Goal: Task Accomplishment & Management: Manage account settings

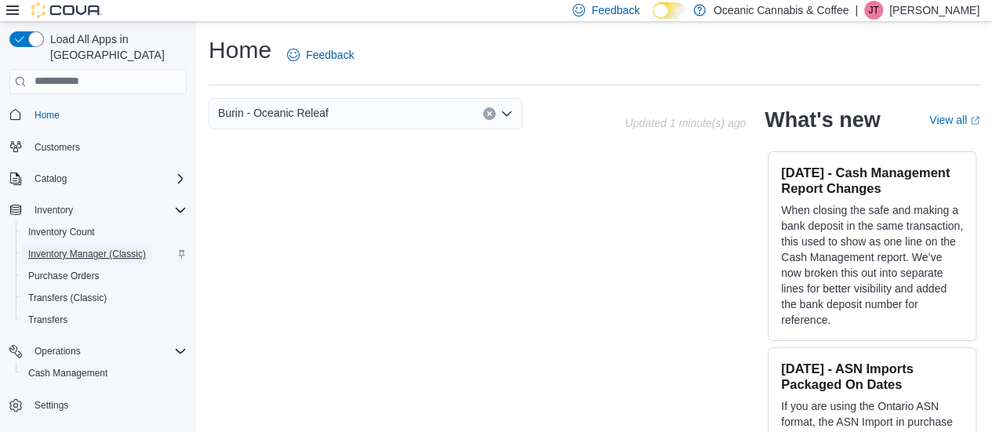
click at [129, 245] on span "Inventory Manager (Classic)" at bounding box center [87, 254] width 118 height 19
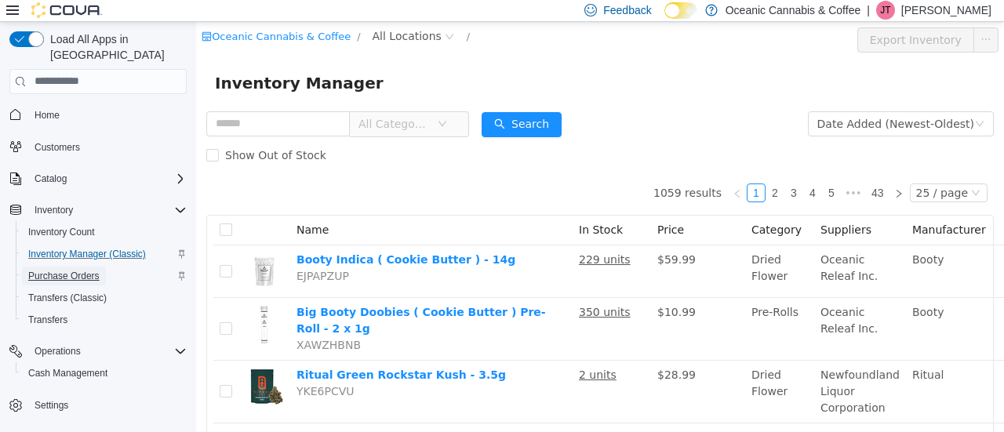
click at [92, 270] on span "Purchase Orders" at bounding box center [63, 276] width 71 height 13
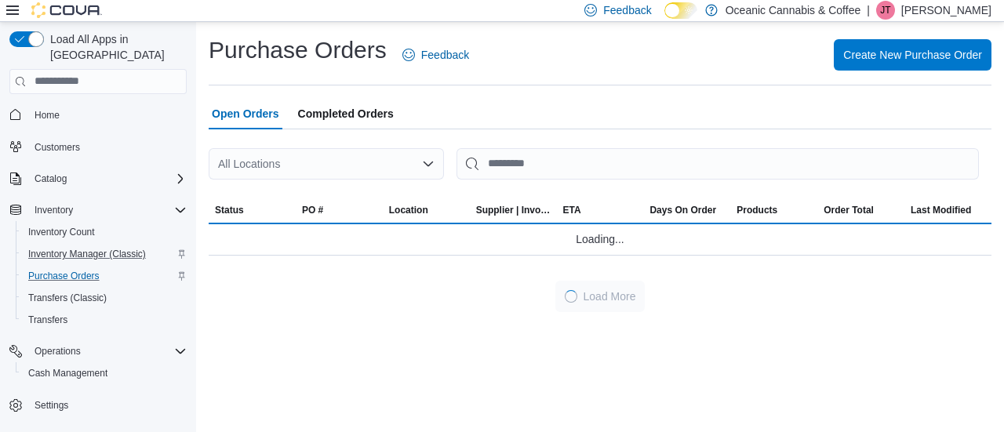
click at [960, 10] on p "Jenny Taylor" at bounding box center [946, 10] width 90 height 19
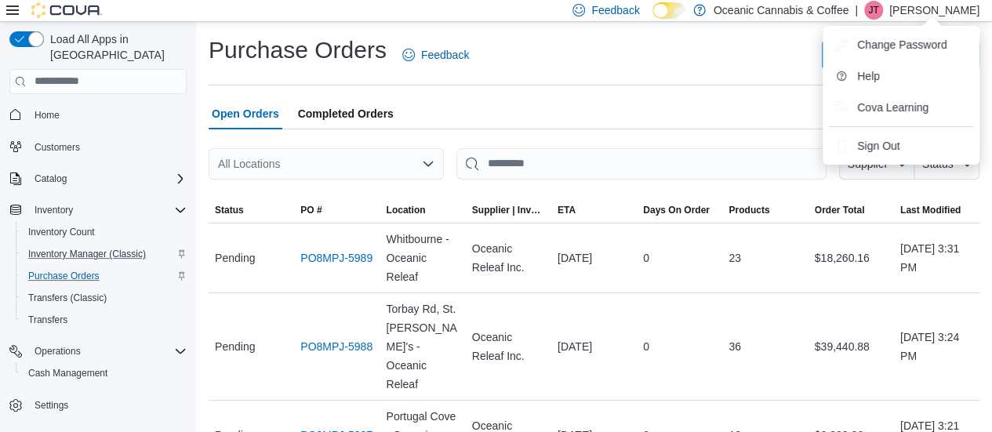
click at [900, 129] on ul "Change Password Help Cova Learning Sign Out" at bounding box center [901, 95] width 157 height 139
click at [898, 145] on span "Sign Out" at bounding box center [878, 146] width 42 height 16
